Goal: Task Accomplishment & Management: Use online tool/utility

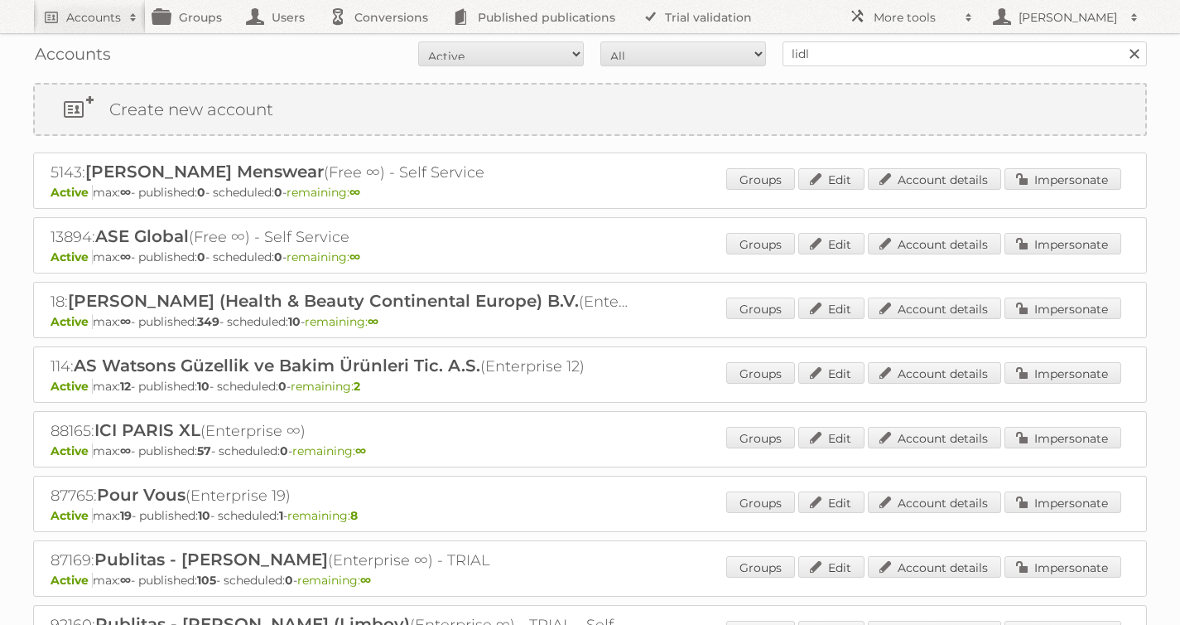
type input "lidl be"
click at [1122, 41] on input "Search" at bounding box center [1134, 53] width 25 height 25
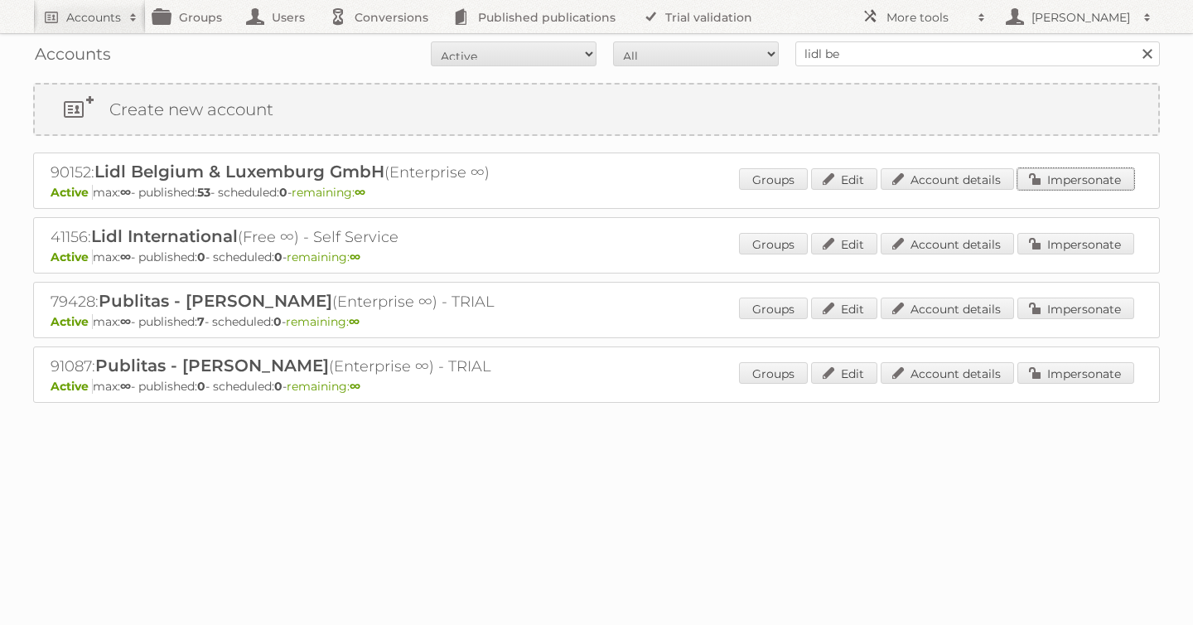
click at [1076, 184] on link "Impersonate" at bounding box center [1075, 179] width 117 height 22
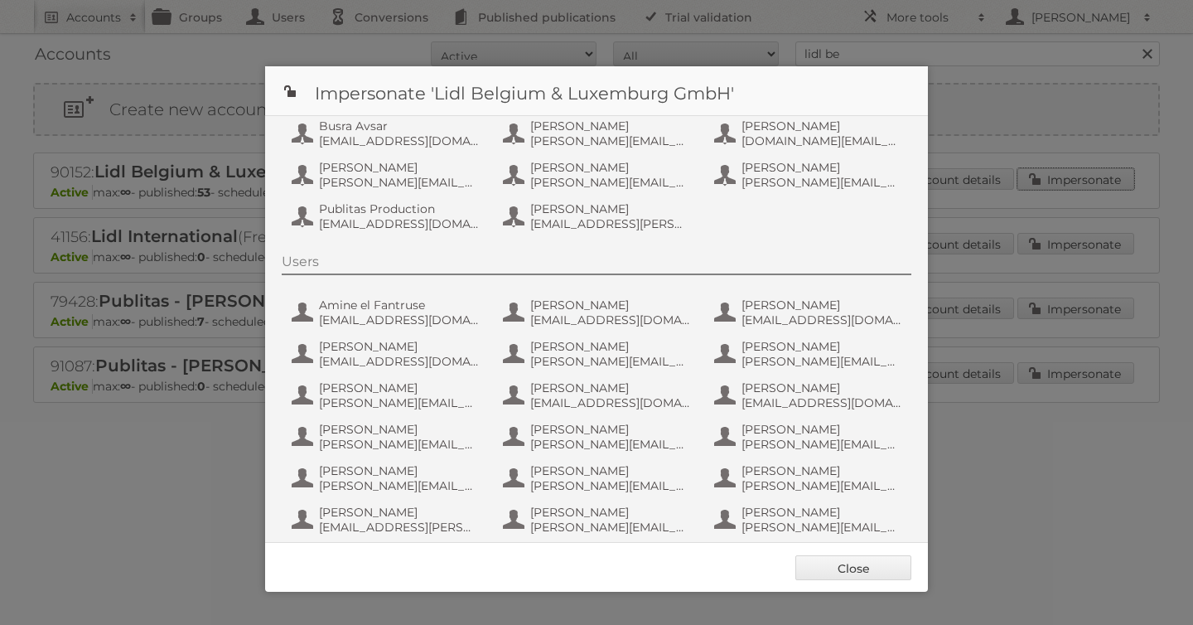
scroll to position [66, 0]
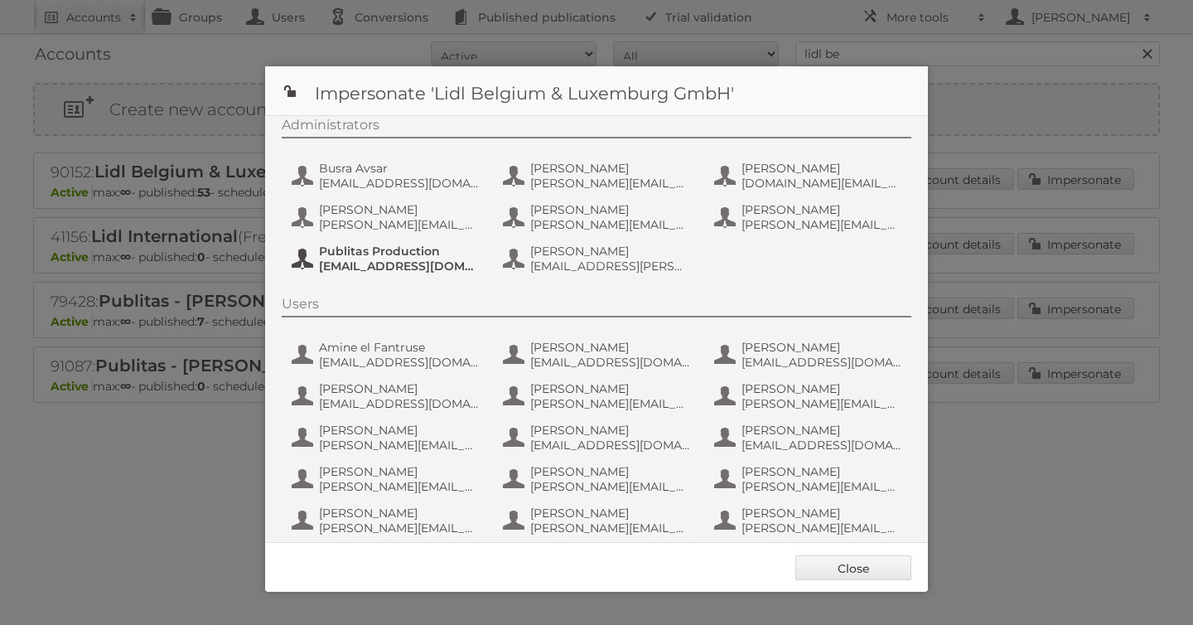
click at [381, 256] on span "Publitas Production" at bounding box center [399, 251] width 161 height 15
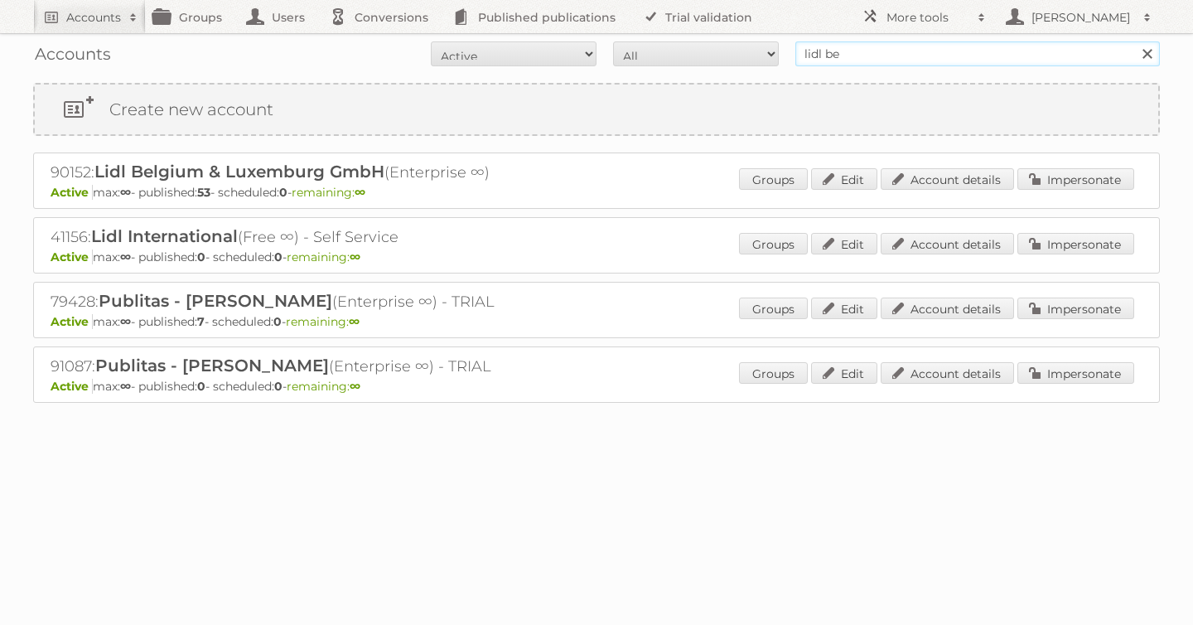
drag, startPoint x: 857, startPoint y: 60, endPoint x: 682, endPoint y: 80, distance: 175.8
click at [696, 72] on div "Accounts All Active Expired Pending All Paid Trials Self service lidl be Search" at bounding box center [596, 53] width 1127 height 41
type input "l"
type input "alimerka"
click at [1134, 41] on input "Search" at bounding box center [1146, 53] width 25 height 25
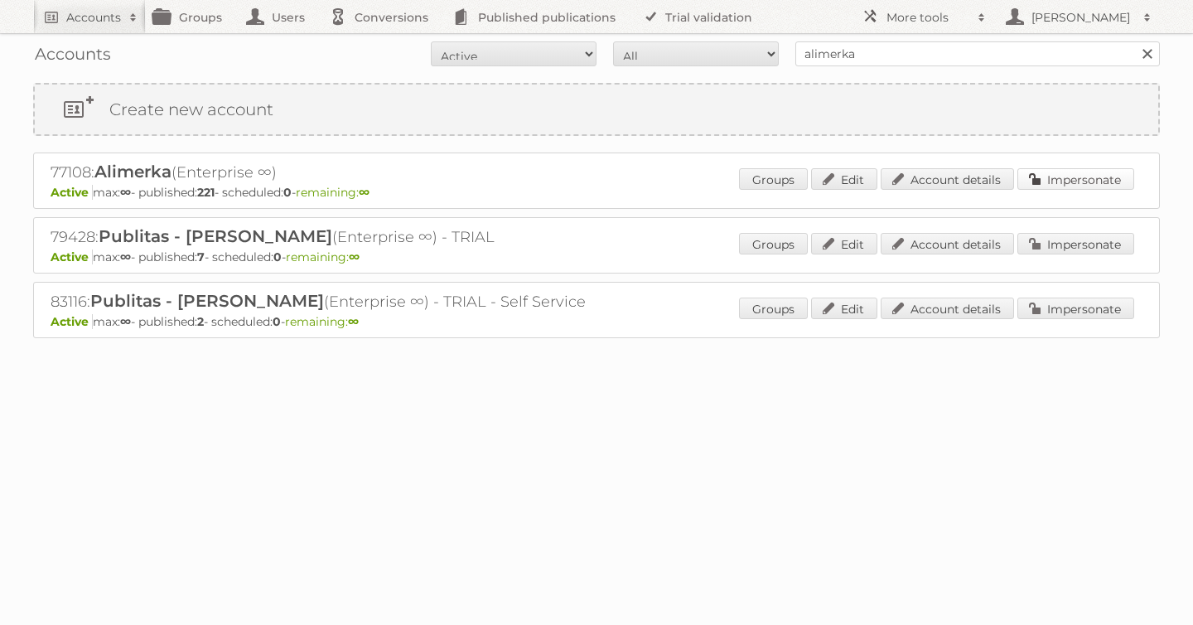
click at [1060, 176] on link "Impersonate" at bounding box center [1075, 179] width 117 height 22
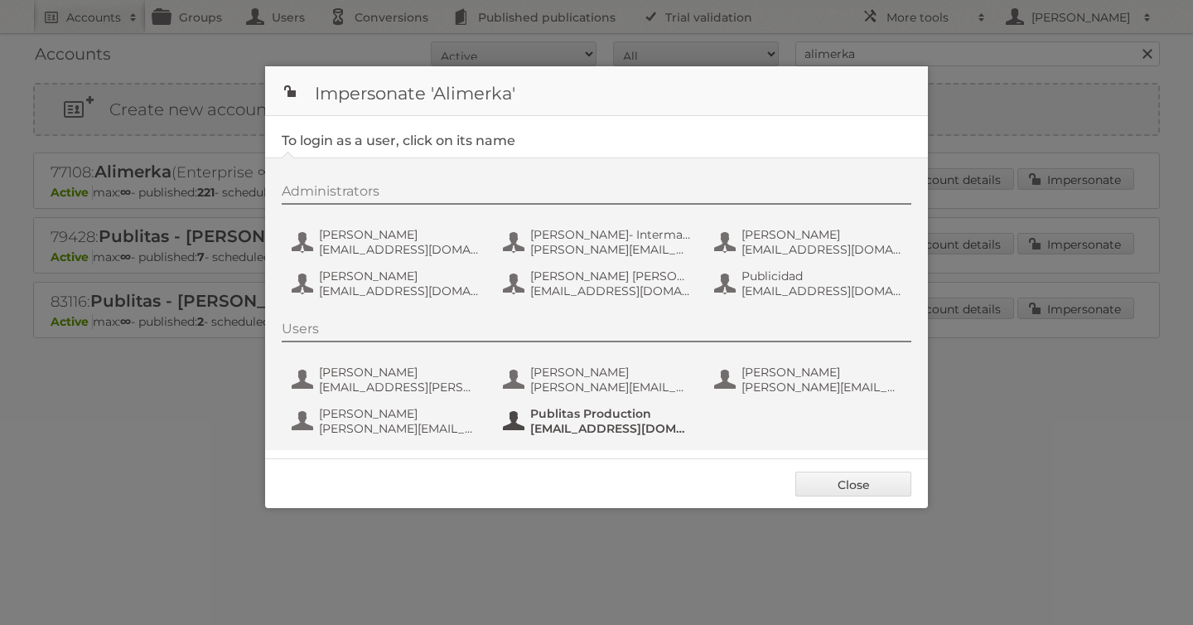
click at [581, 421] on span "Publitas Production" at bounding box center [610, 413] width 161 height 15
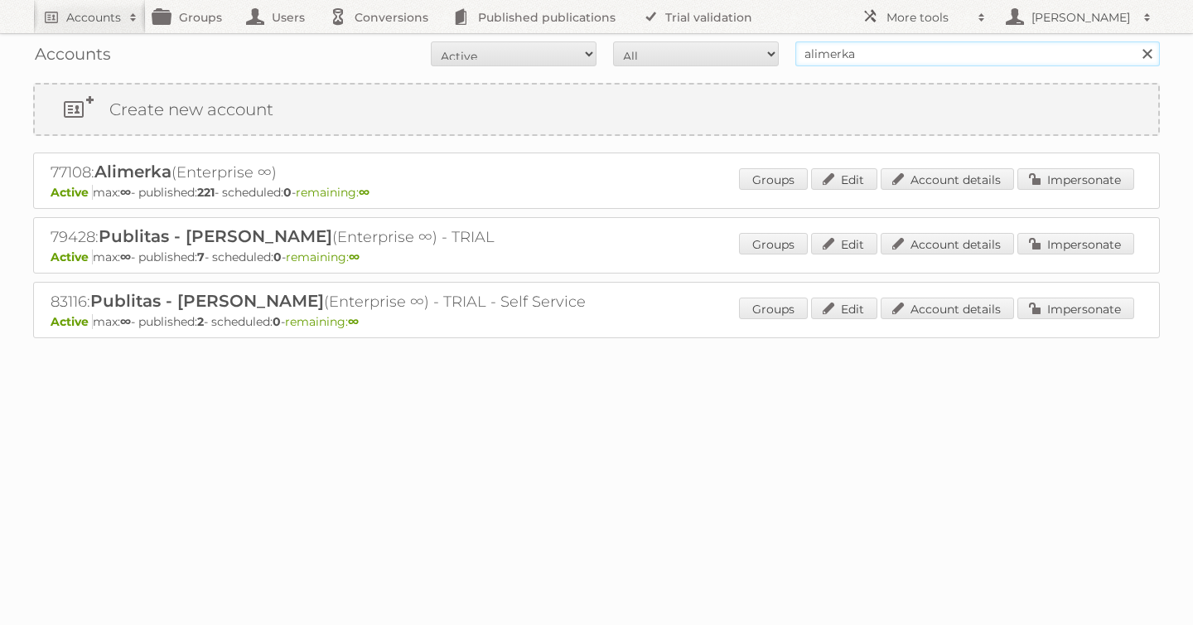
drag, startPoint x: 883, startPoint y: 57, endPoint x: 584, endPoint y: 46, distance: 299.3
click at [604, 46] on form "All Active Expired Pending All Paid Trials Self service alimerka Search" at bounding box center [596, 53] width 1127 height 25
type input "lidl be"
click at [1134, 41] on input "Search" at bounding box center [1146, 53] width 25 height 25
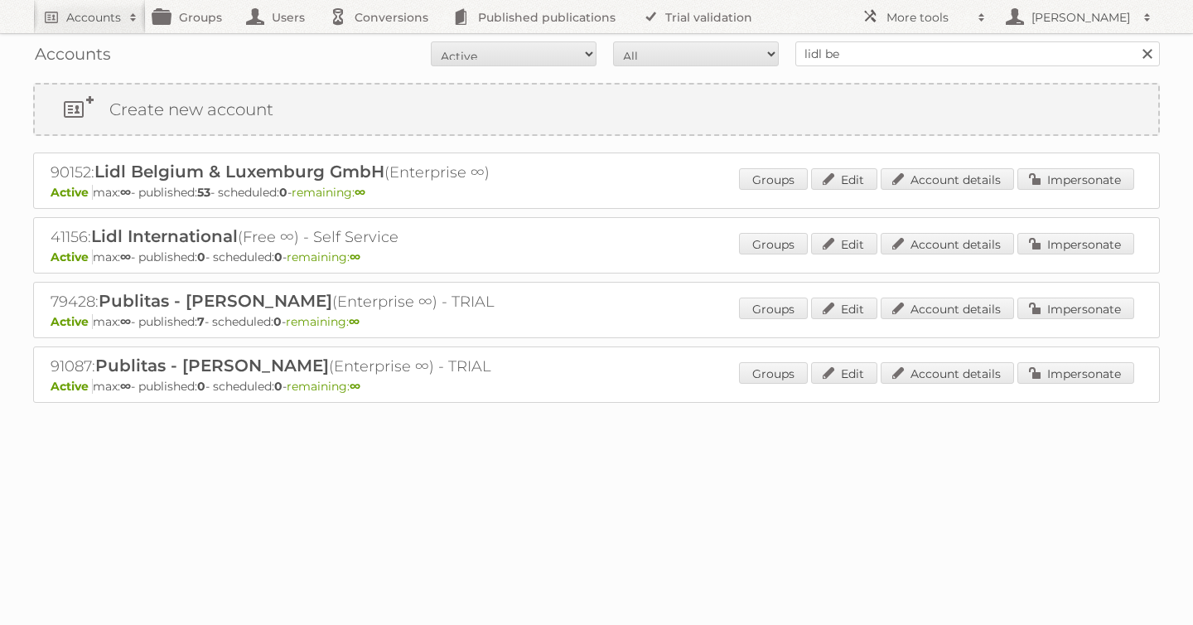
click at [1170, 70] on div "Accounts All Active Expired Pending All Paid Trials Self service lidl be Search…" at bounding box center [596, 242] width 1193 height 485
click at [1118, 180] on link "Impersonate" at bounding box center [1075, 179] width 117 height 22
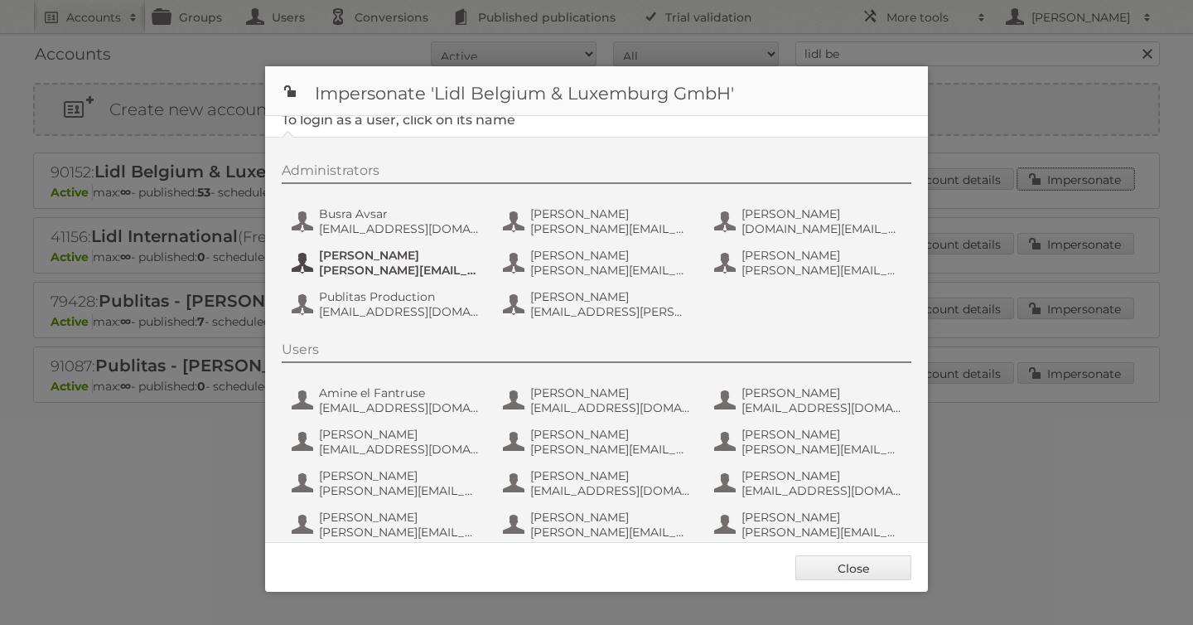
scroll to position [31, 0]
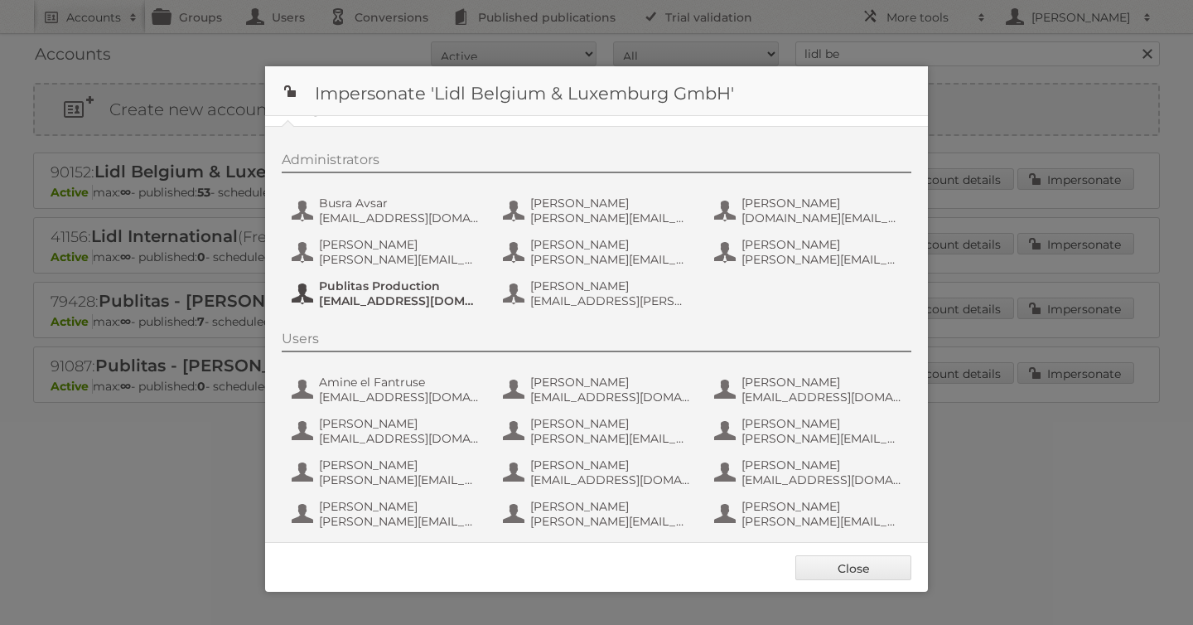
click at [382, 293] on span "fs+LidlBE@publitas.com" at bounding box center [399, 300] width 161 height 15
